Goal: Obtain resource: Download file/media

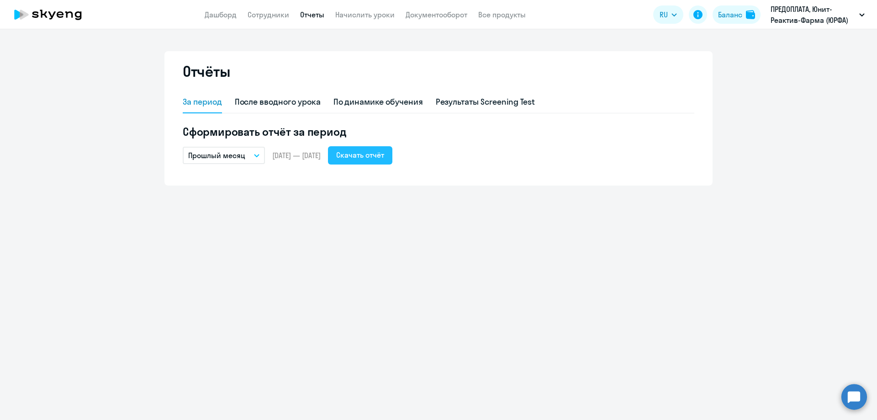
click at [384, 156] on div "Скачать отчёт" at bounding box center [360, 154] width 48 height 11
click at [227, 15] on link "Дашборд" at bounding box center [221, 14] width 32 height 9
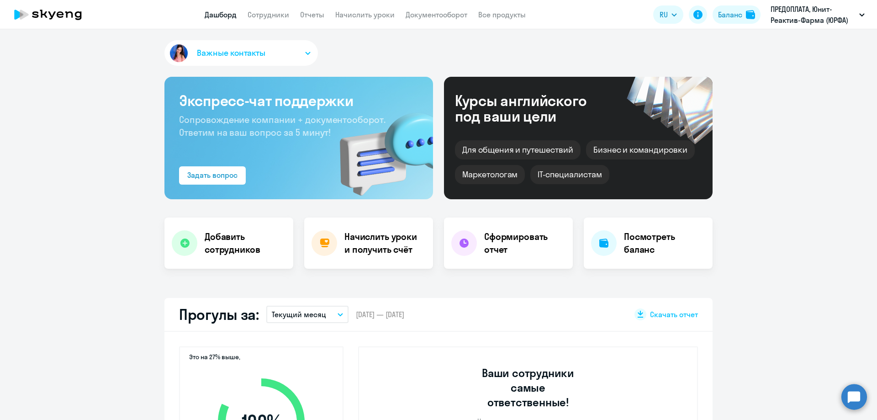
select select "30"
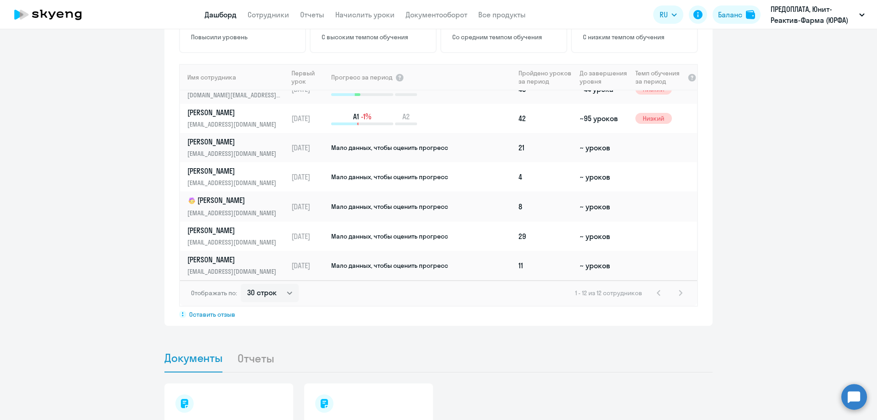
scroll to position [754, 0]
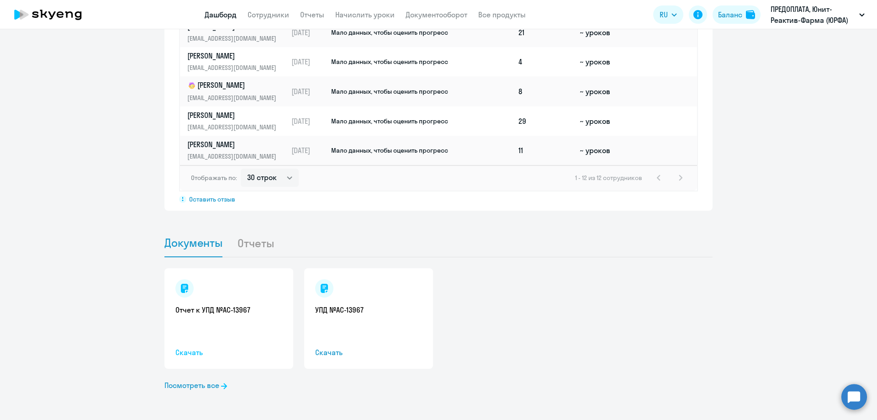
click at [188, 351] on span "Скачать" at bounding box center [228, 352] width 107 height 11
click at [329, 354] on span "Скачать" at bounding box center [368, 352] width 107 height 11
click at [204, 384] on link "Посмотреть все" at bounding box center [195, 384] width 63 height 11
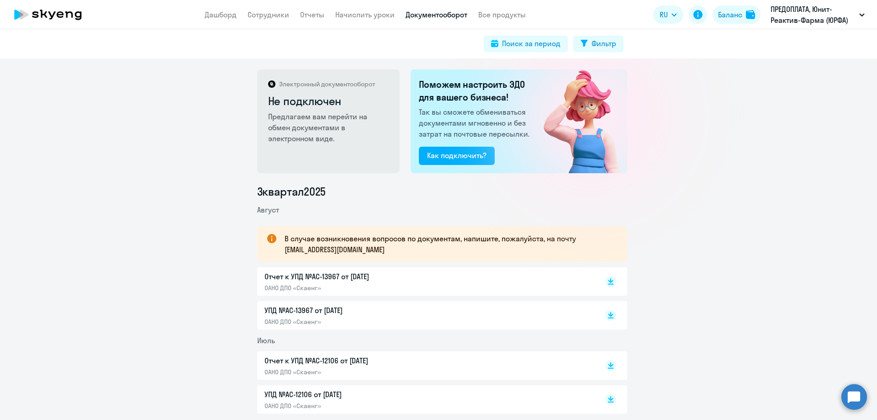
scroll to position [91, 0]
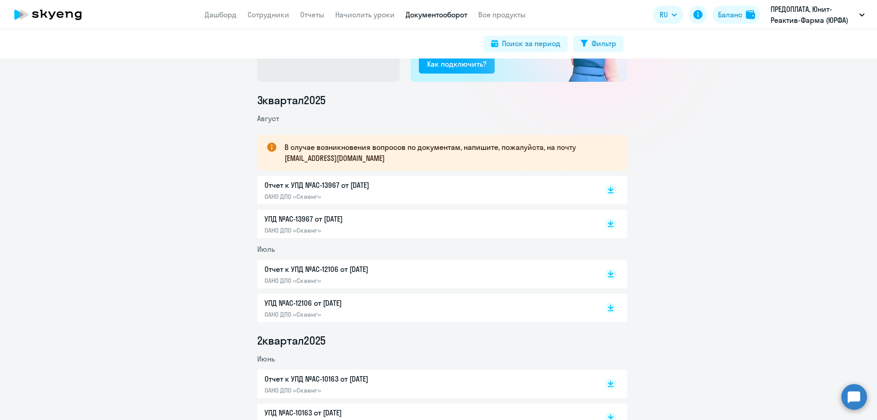
click at [607, 232] on div at bounding box center [601, 223] width 30 height 21
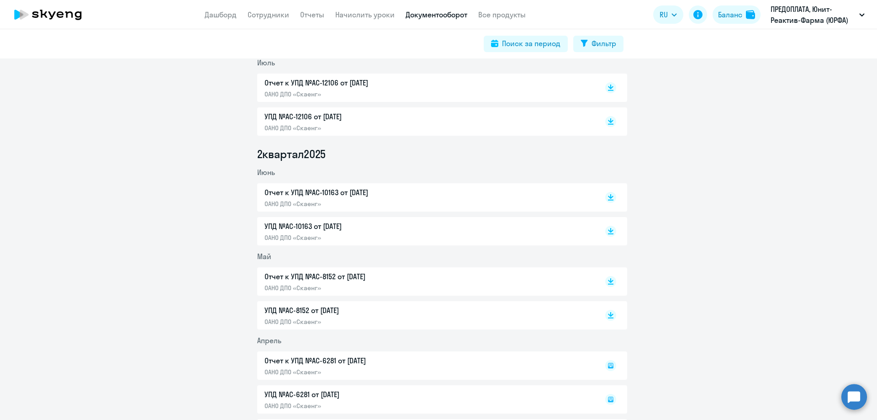
scroll to position [95, 0]
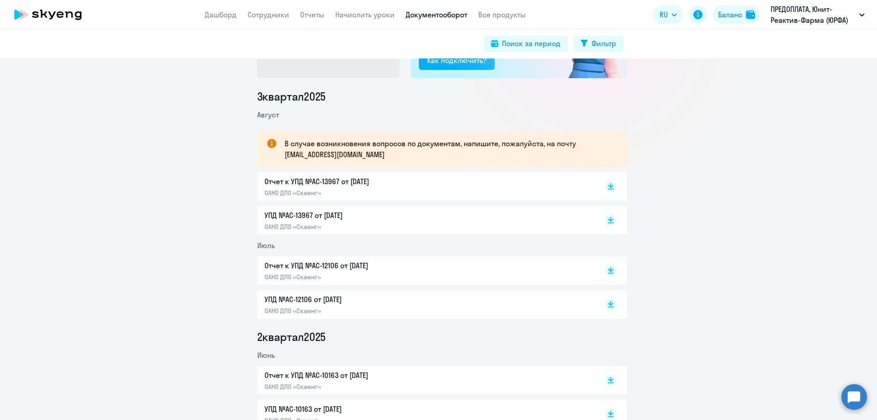
click at [731, 274] on div "3 квартал [DATE] В случае возникновения вопросов по документам, напишите, пожал…" at bounding box center [442, 414] width 870 height 650
drag, startPoint x: 357, startPoint y: 153, endPoint x: 280, endPoint y: 153, distance: 76.7
click at [280, 153] on div "В случае возникновения вопросов по документам, напишите, пожалуйста, на почту […" at bounding box center [442, 149] width 370 height 36
copy p "[EMAIL_ADDRESS][DOMAIN_NAME]"
